Goal: Task Accomplishment & Management: Manage account settings

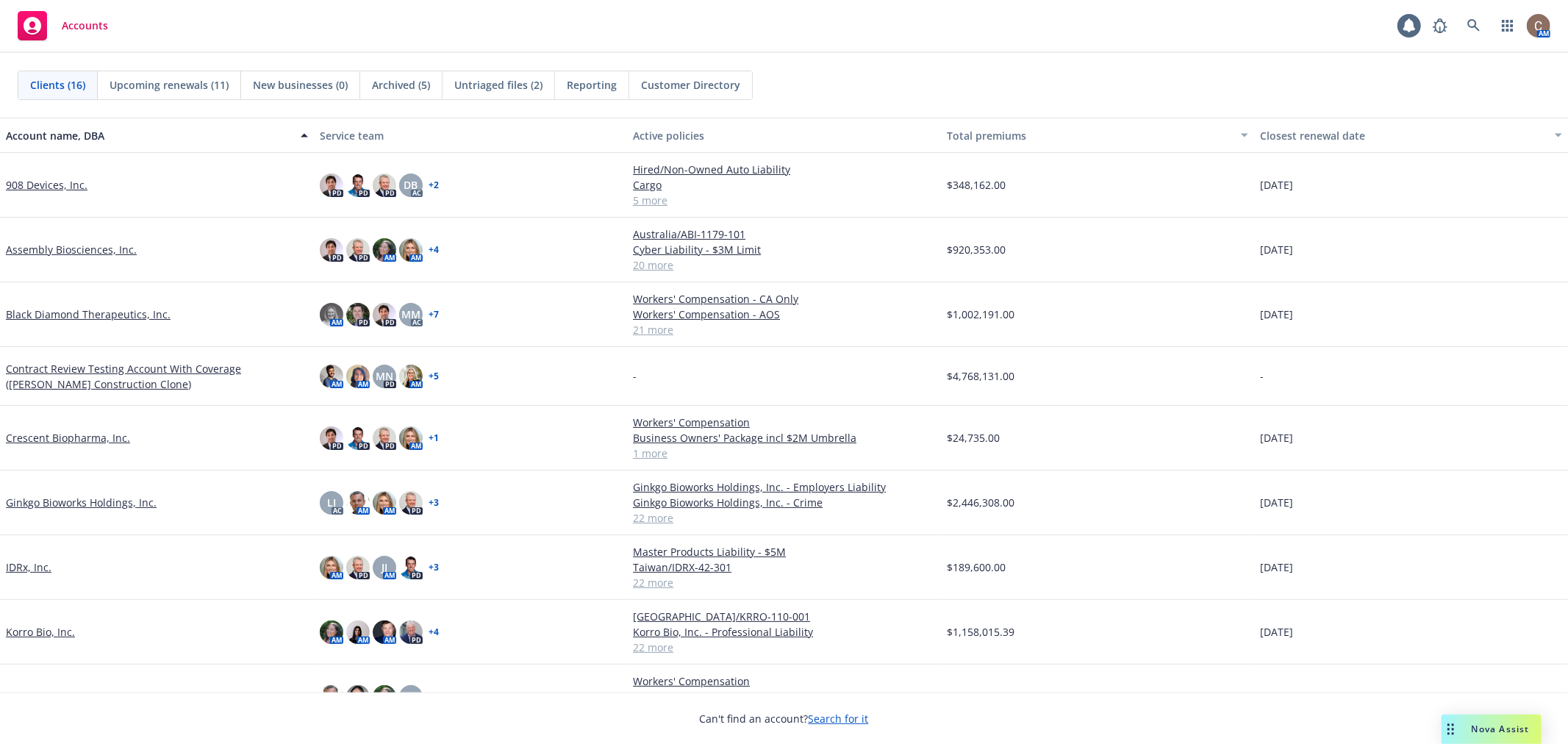
click at [1321, 325] on div "[DATE]" at bounding box center [1411, 314] width 314 height 65
